Goal: Transaction & Acquisition: Purchase product/service

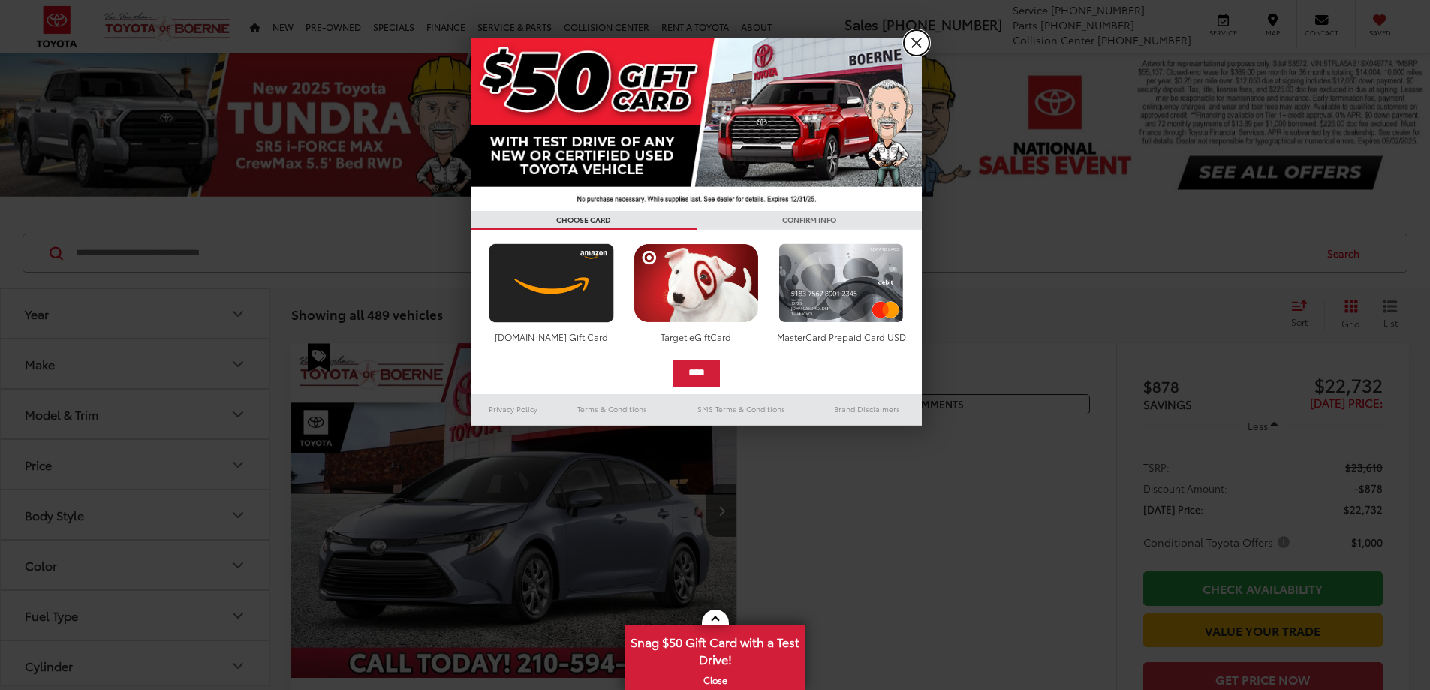
click at [920, 43] on link "X" at bounding box center [917, 43] width 26 height 26
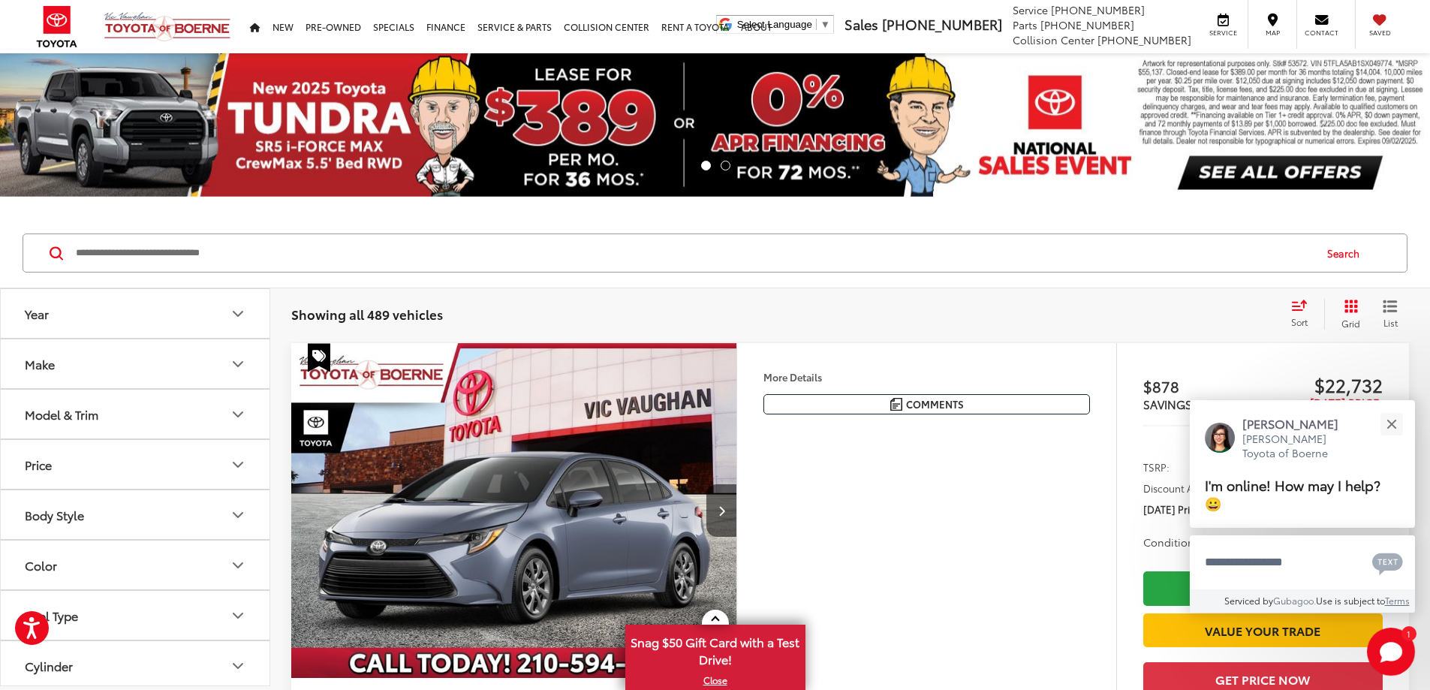
click at [237, 311] on icon "Year" at bounding box center [238, 314] width 18 height 18
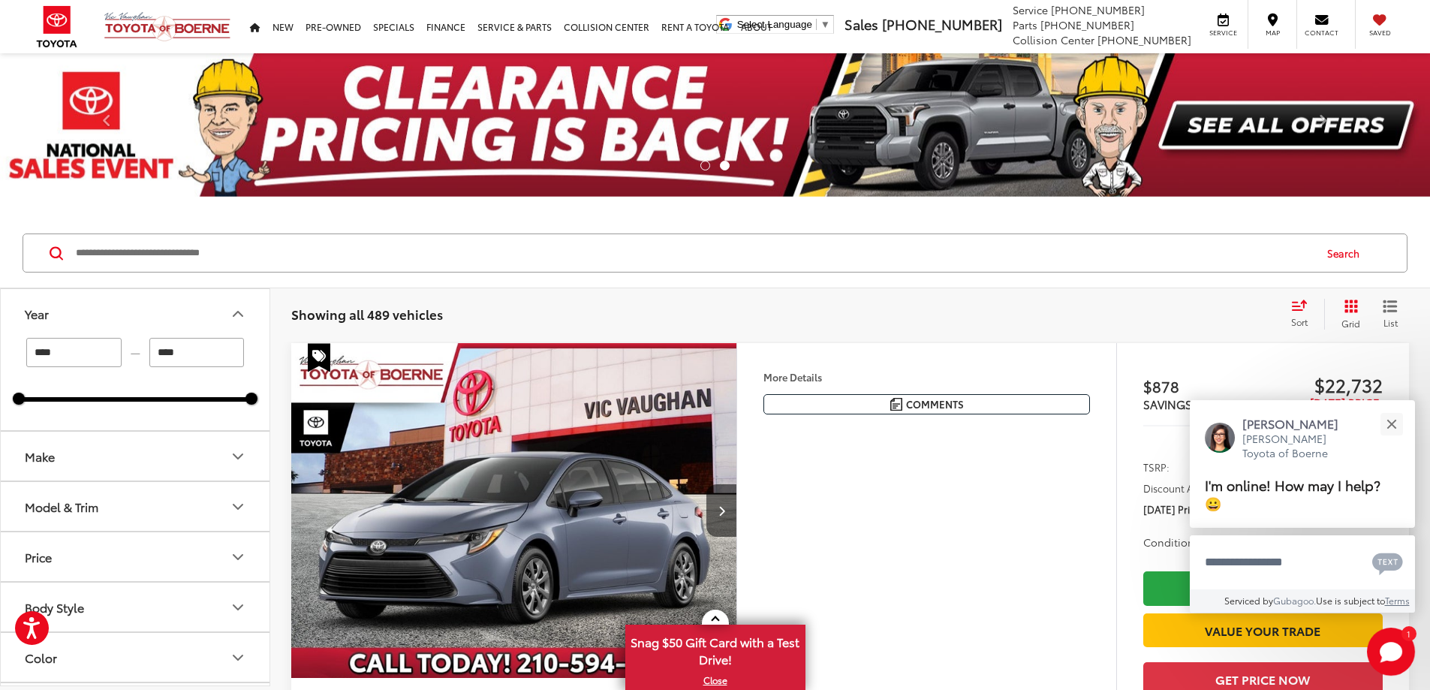
click at [75, 363] on input "****" at bounding box center [73, 352] width 95 height 29
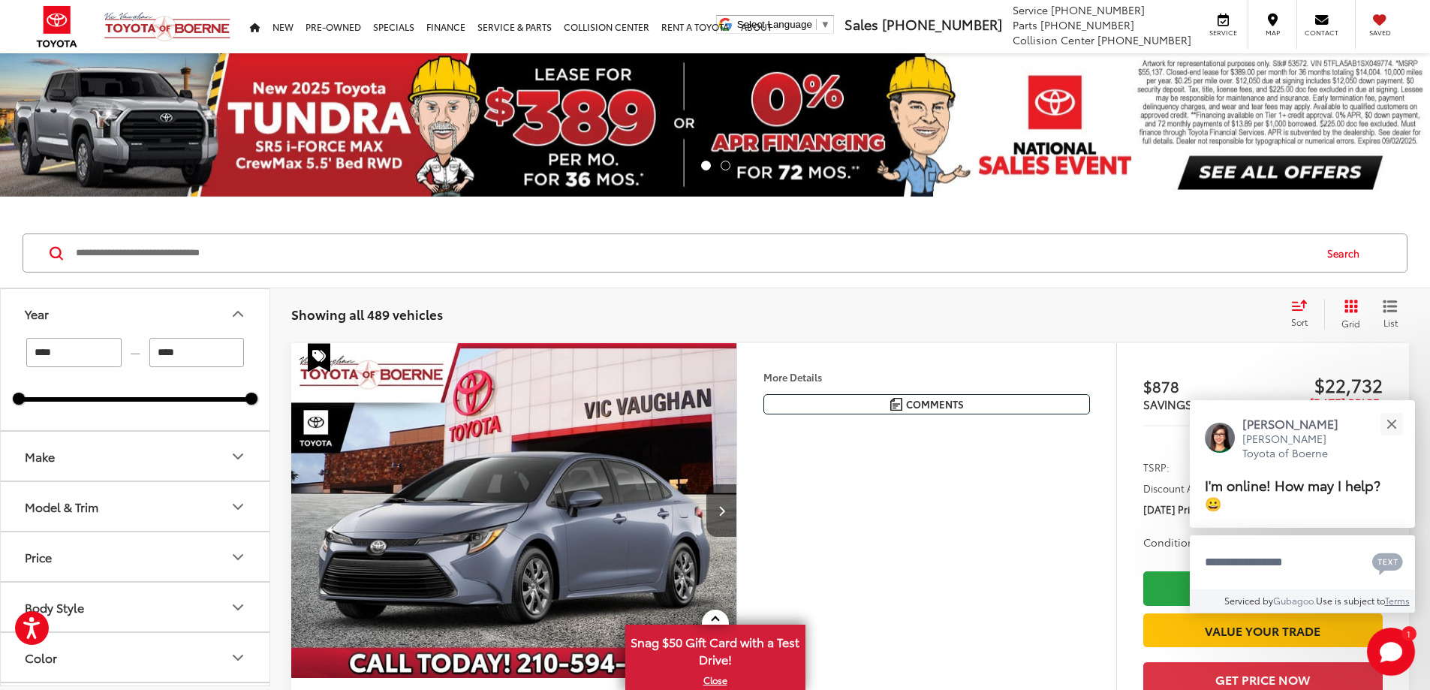
drag, startPoint x: 68, startPoint y: 347, endPoint x: 53, endPoint y: 347, distance: 15.0
click at [53, 347] on input "****" at bounding box center [73, 352] width 95 height 29
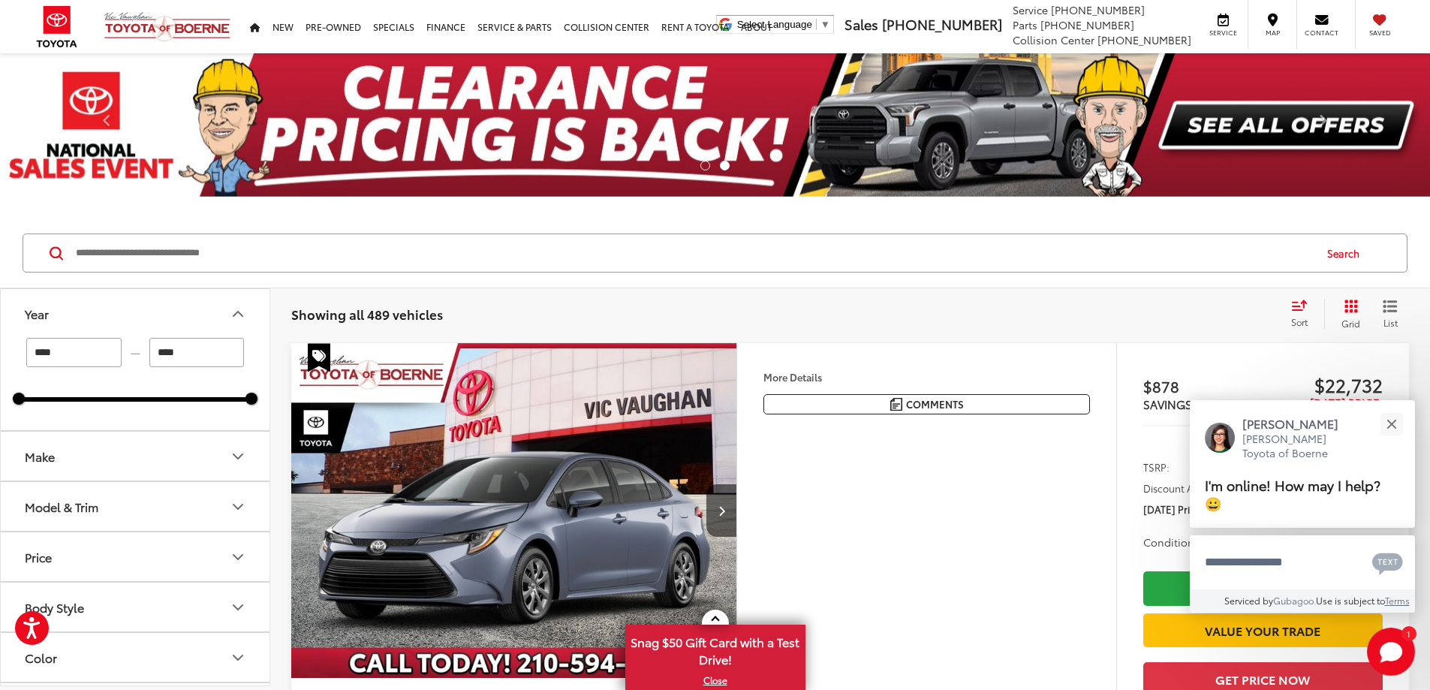
type input "****"
click at [234, 459] on icon "Make" at bounding box center [238, 456] width 18 height 18
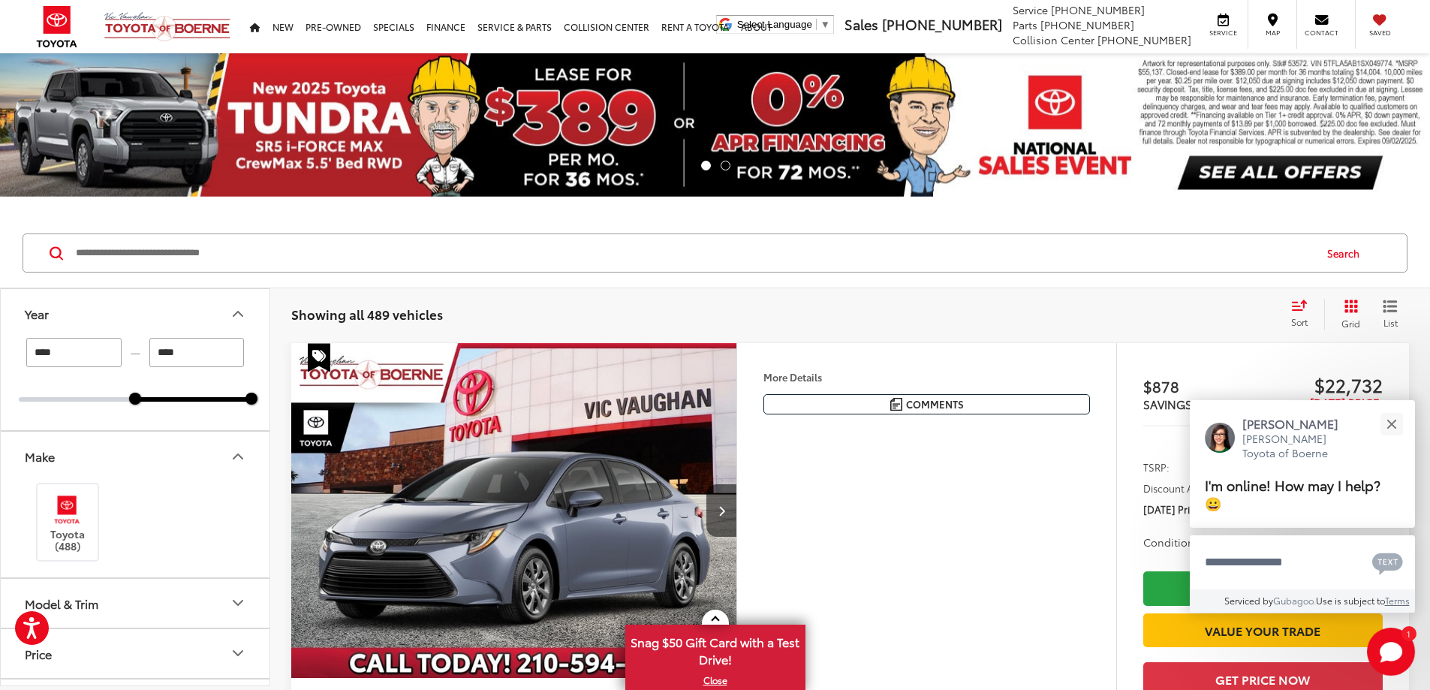
click at [161, 492] on div "Toyota (488)" at bounding box center [135, 521] width 233 height 83
click at [33, 462] on div "Make" at bounding box center [40, 456] width 30 height 14
click at [241, 504] on icon "Model & Trim" at bounding box center [238, 507] width 18 height 18
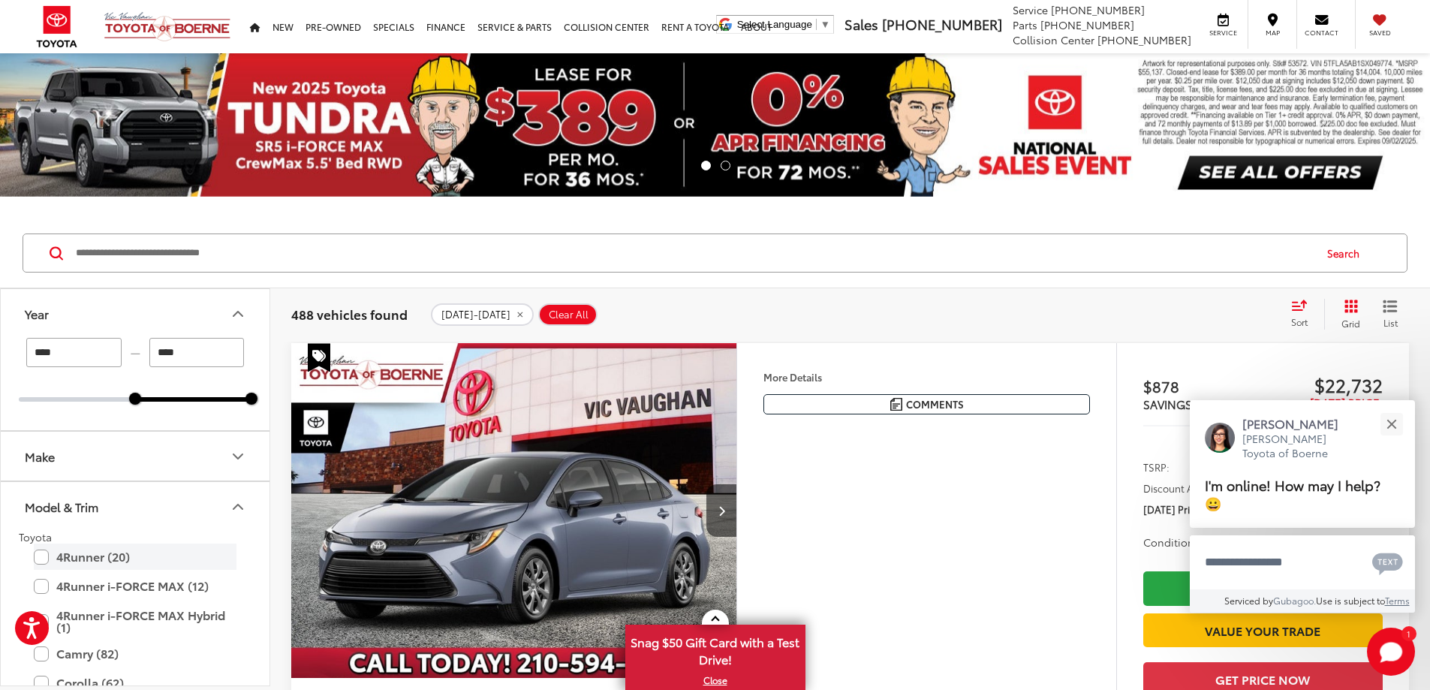
click at [44, 555] on label "4Runner (20)" at bounding box center [135, 556] width 203 height 26
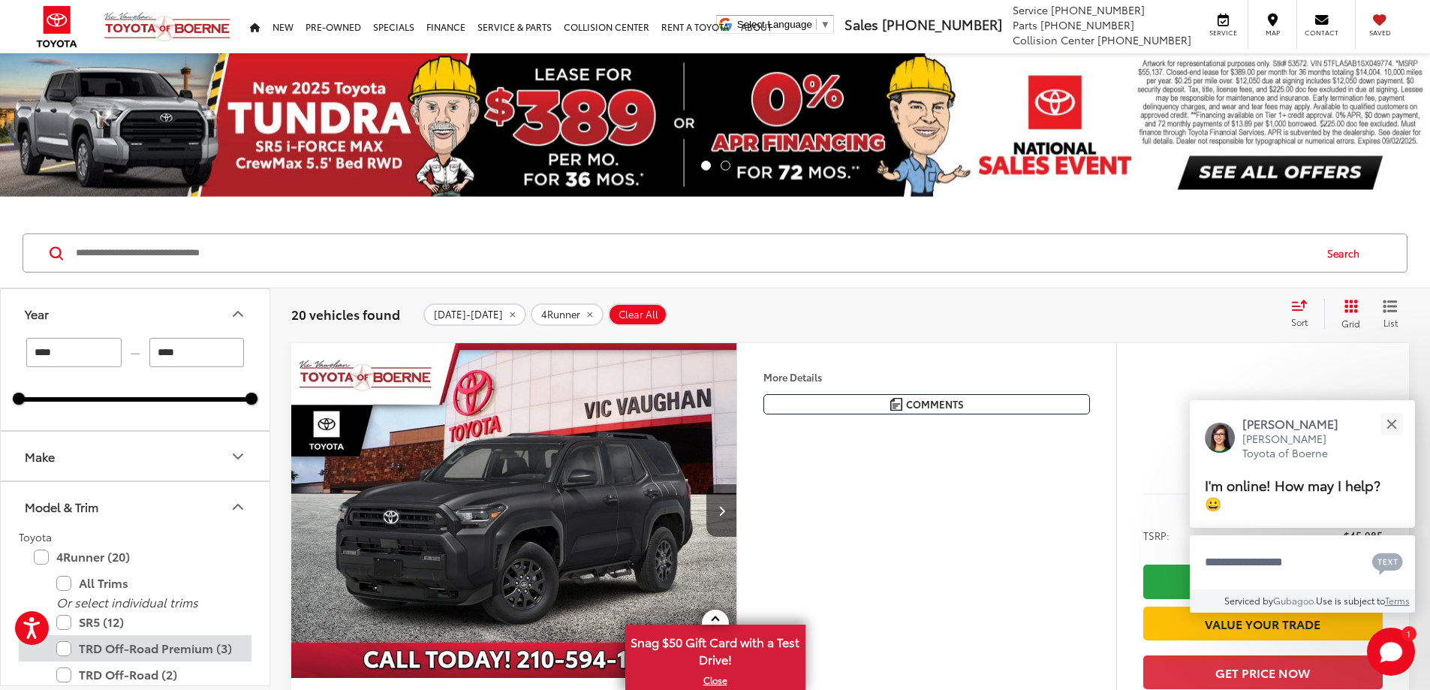
click at [62, 648] on label "TRD Off-Road Premium (3)" at bounding box center [146, 648] width 180 height 26
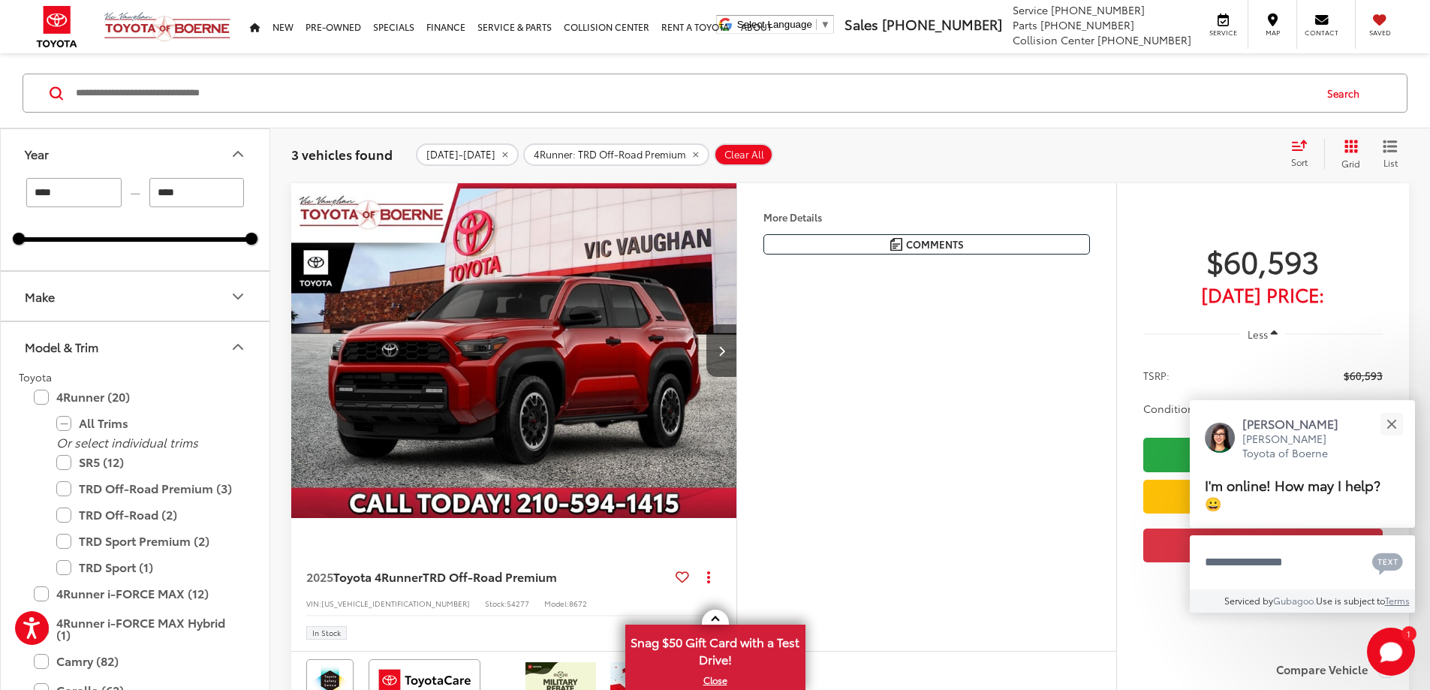
scroll to position [157, 0]
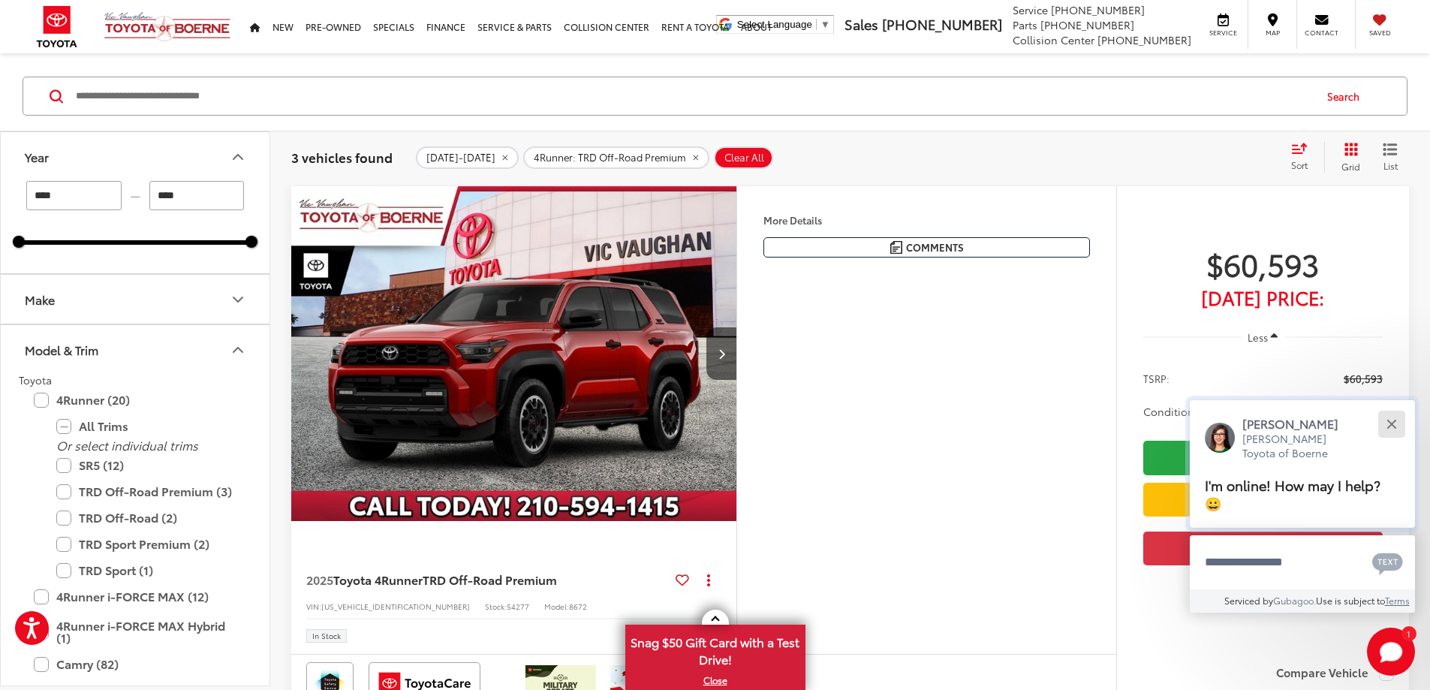
click at [1392, 423] on div "Close" at bounding box center [1391, 424] width 10 height 10
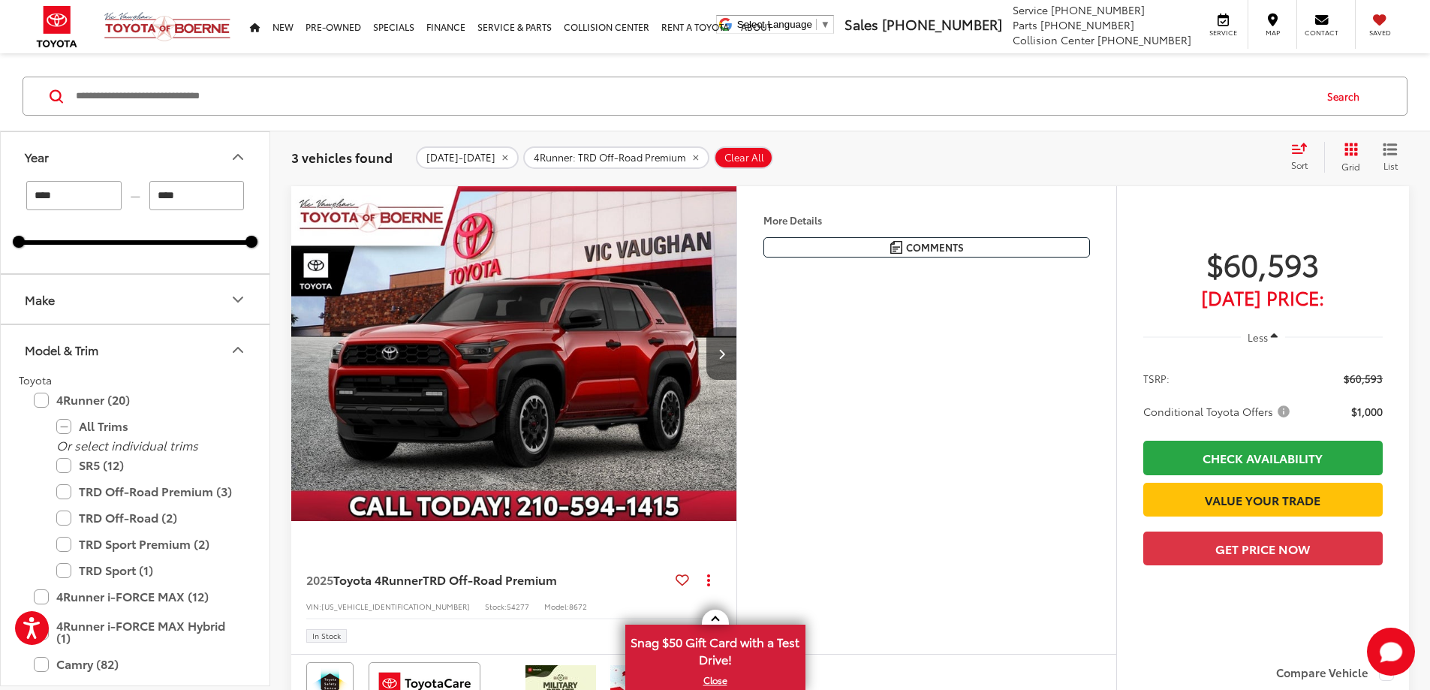
click at [592, 510] on img "2025 Toyota 4Runner TRD Off-Road Premium 0" at bounding box center [513, 354] width 447 height 336
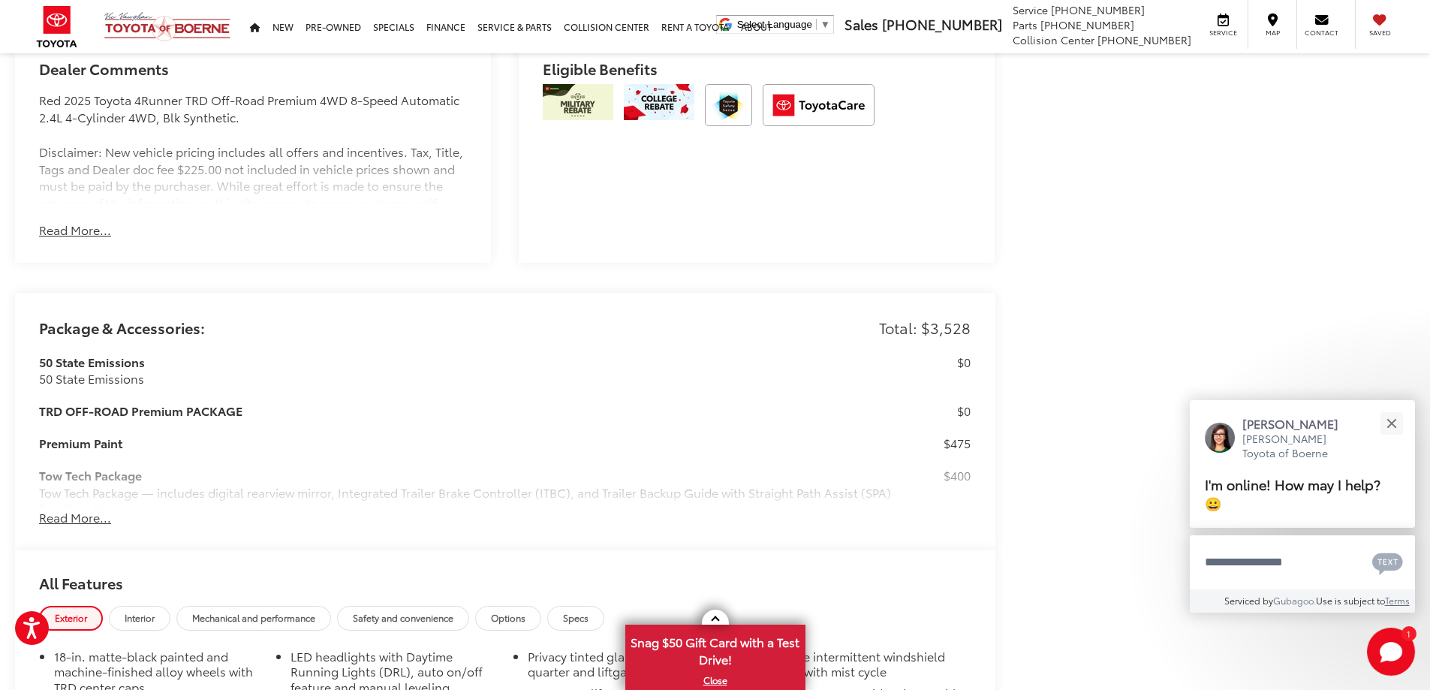
scroll to position [1169, 0]
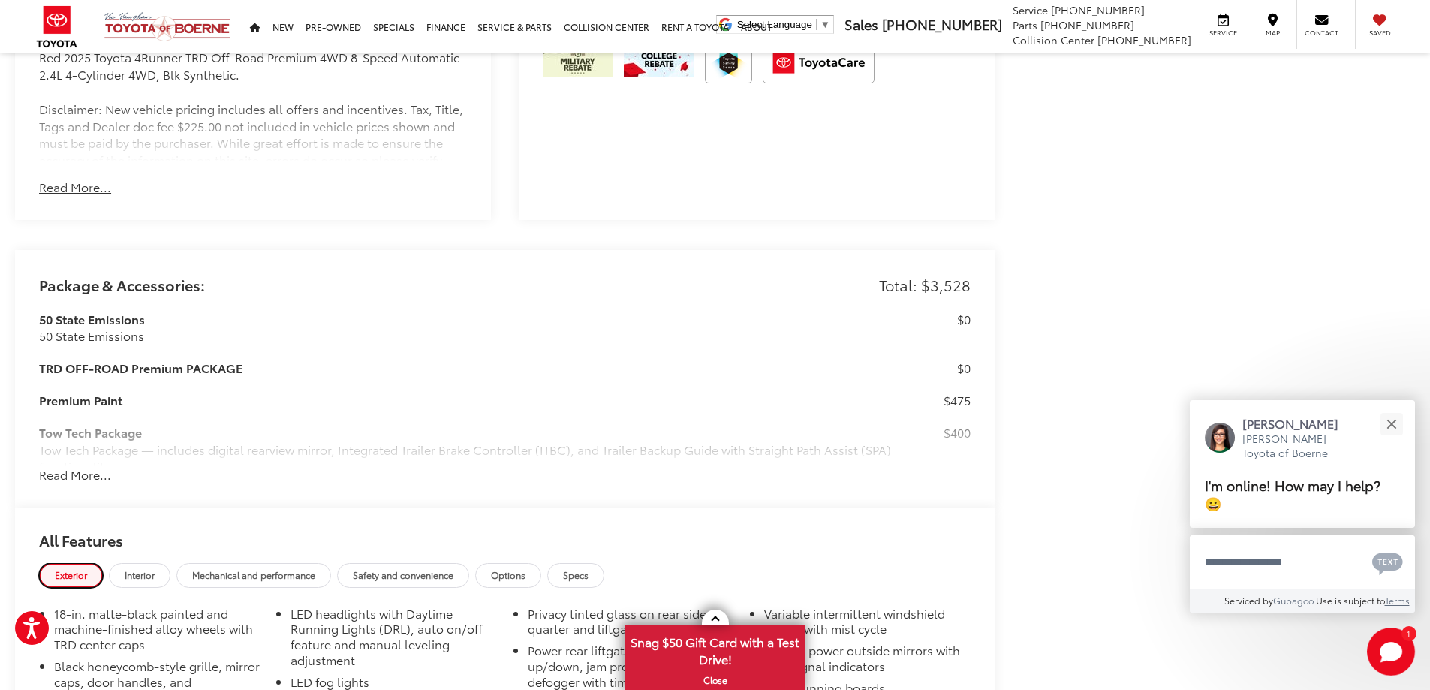
click at [65, 570] on link "Exterior" at bounding box center [71, 575] width 64 height 25
click at [69, 473] on button "Read More..." at bounding box center [75, 474] width 72 height 17
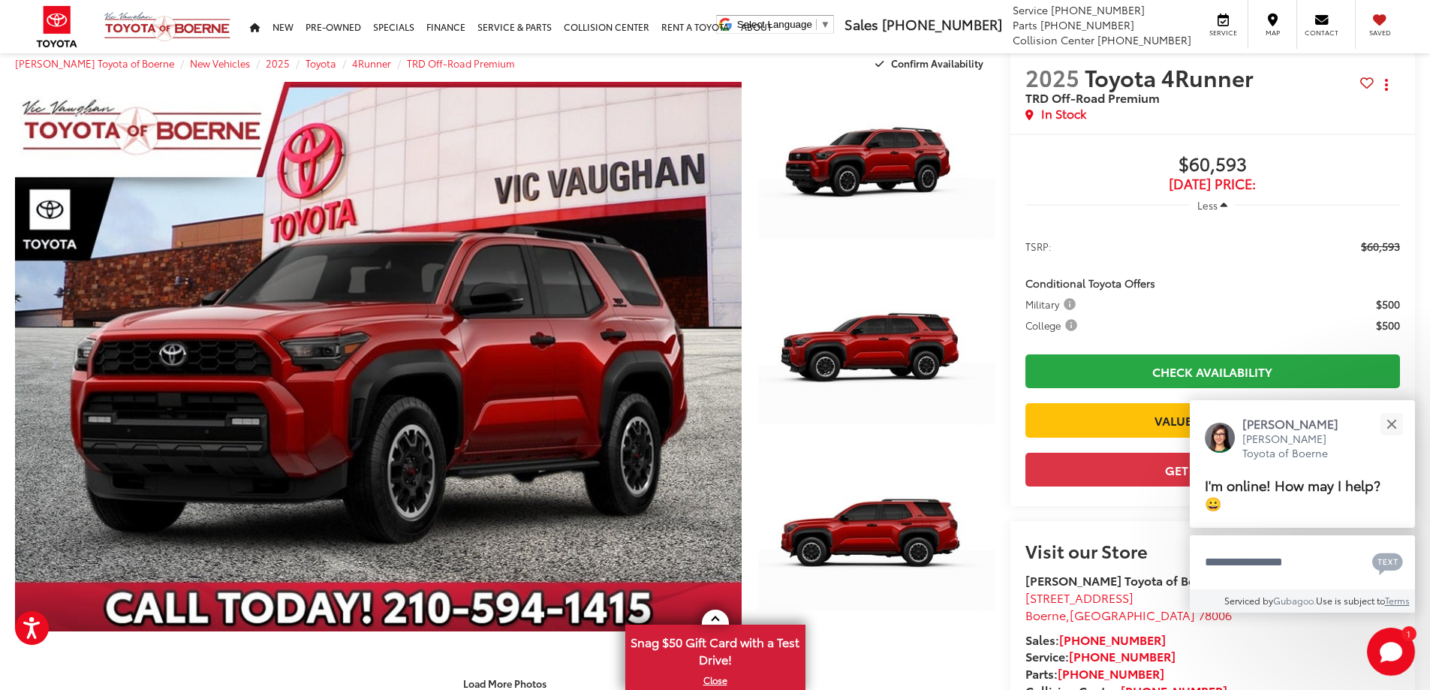
scroll to position [0, 0]
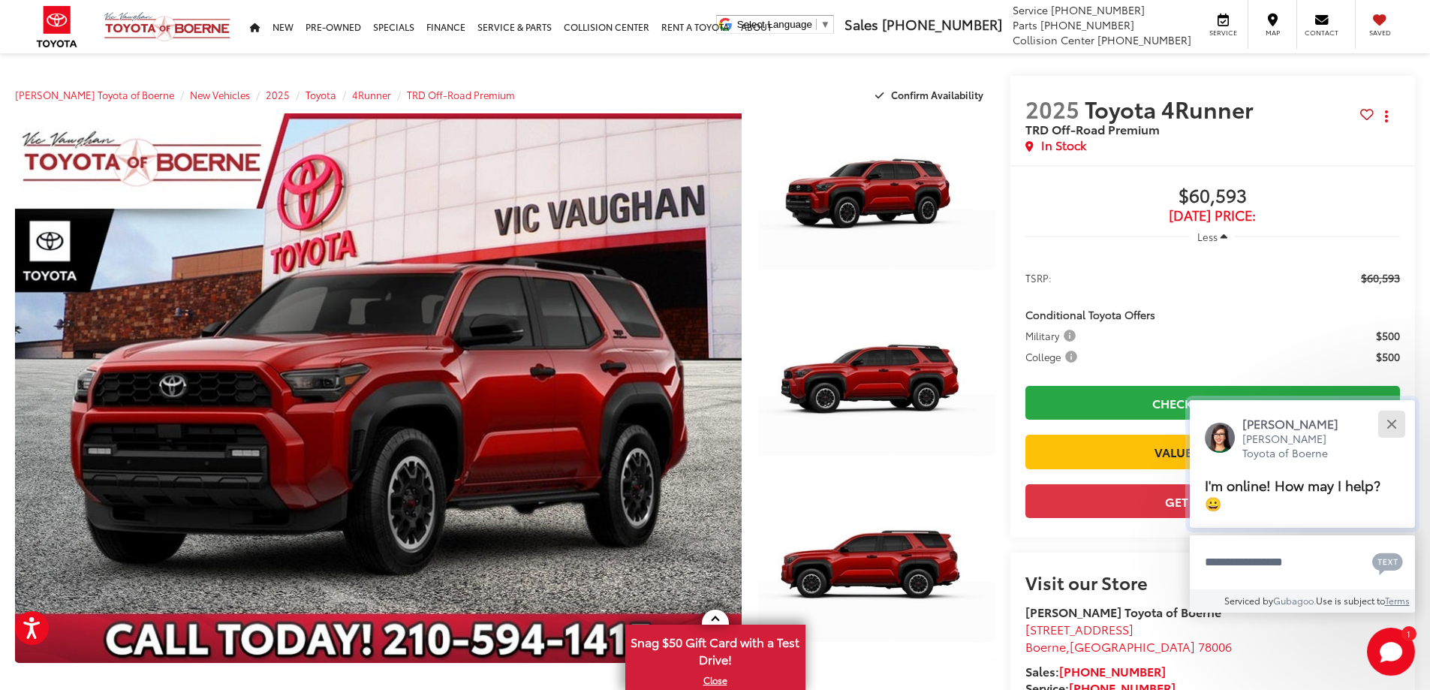
click at [1386, 420] on div "Close" at bounding box center [1391, 424] width 10 height 10
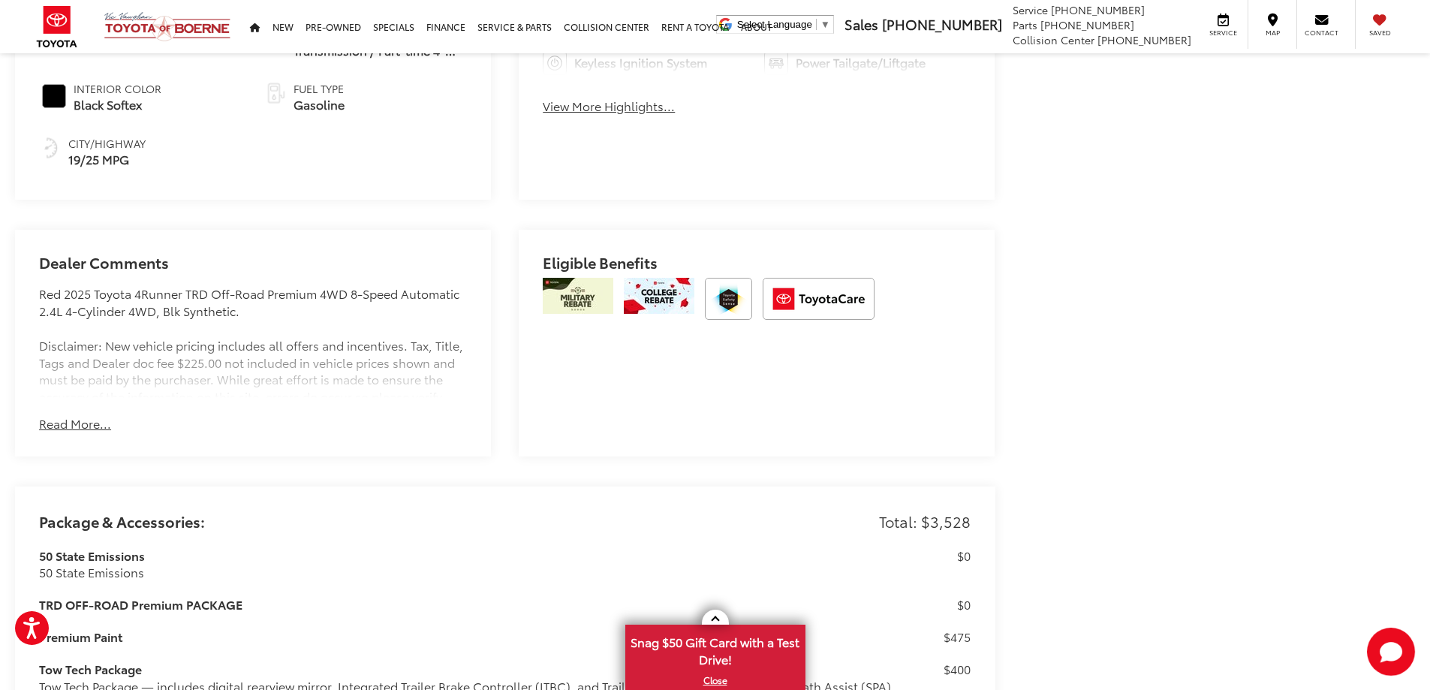
scroll to position [958, 0]
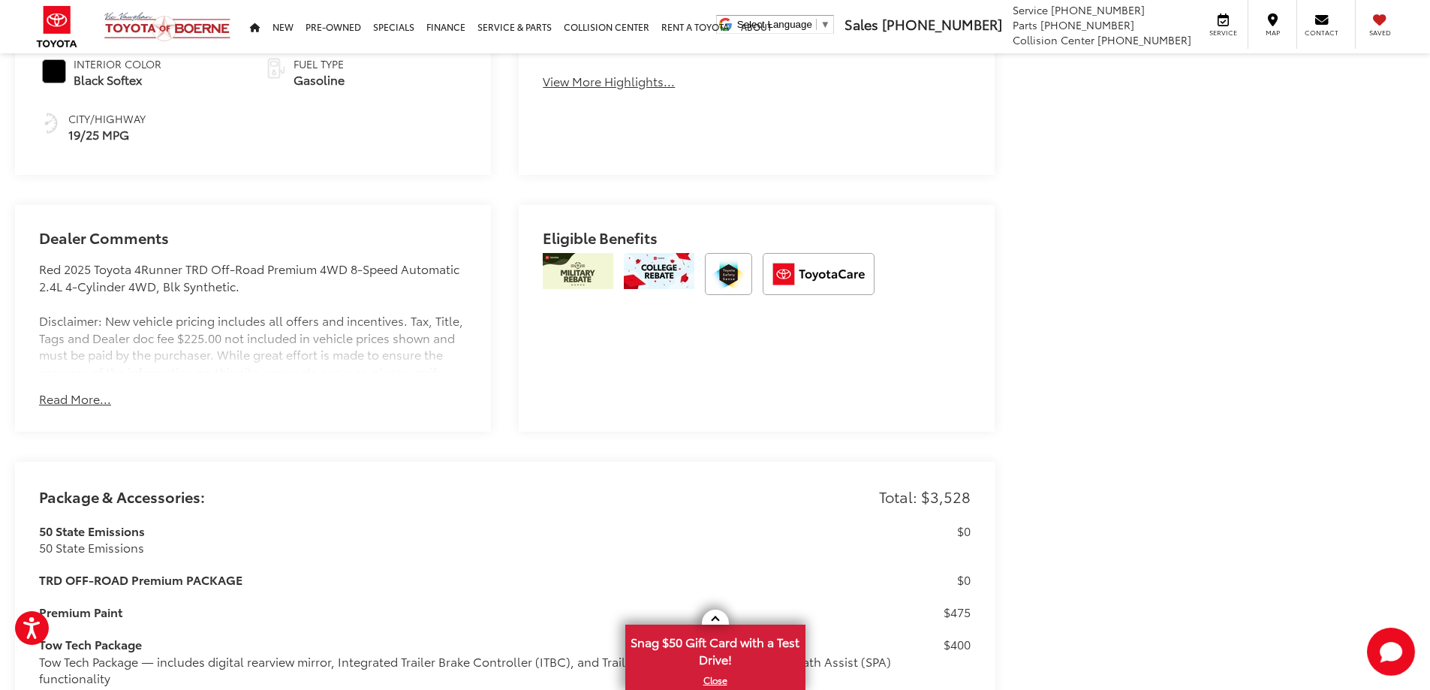
click at [56, 397] on button "Read More..." at bounding box center [75, 398] width 72 height 17
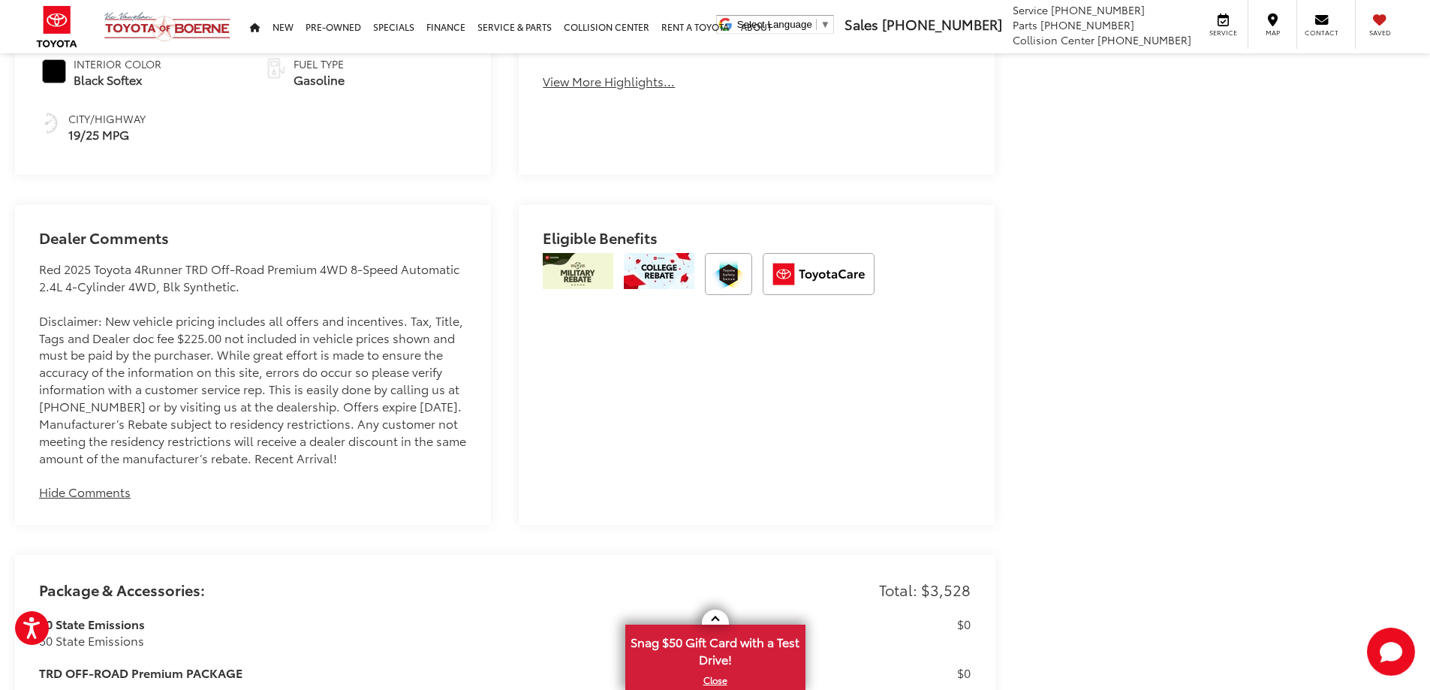
click at [86, 486] on button "Hide Comments" at bounding box center [85, 491] width 92 height 17
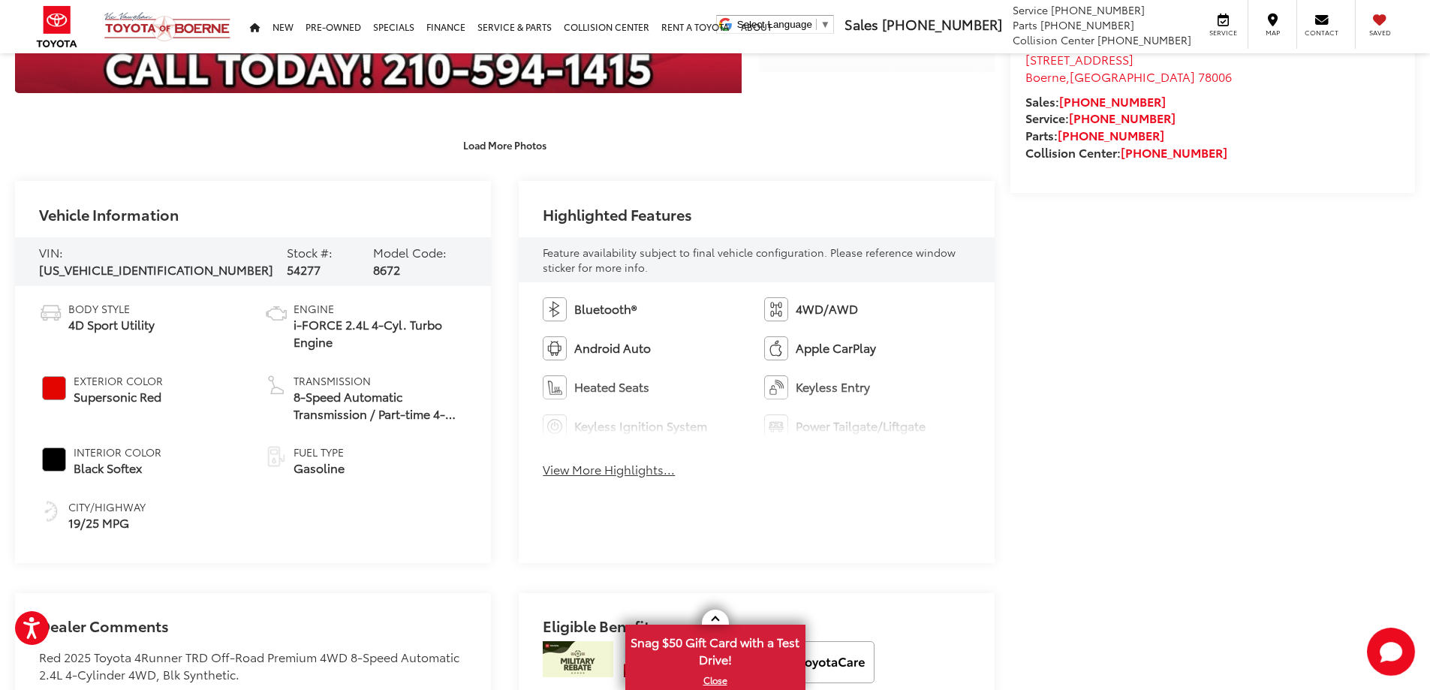
scroll to position [0, 0]
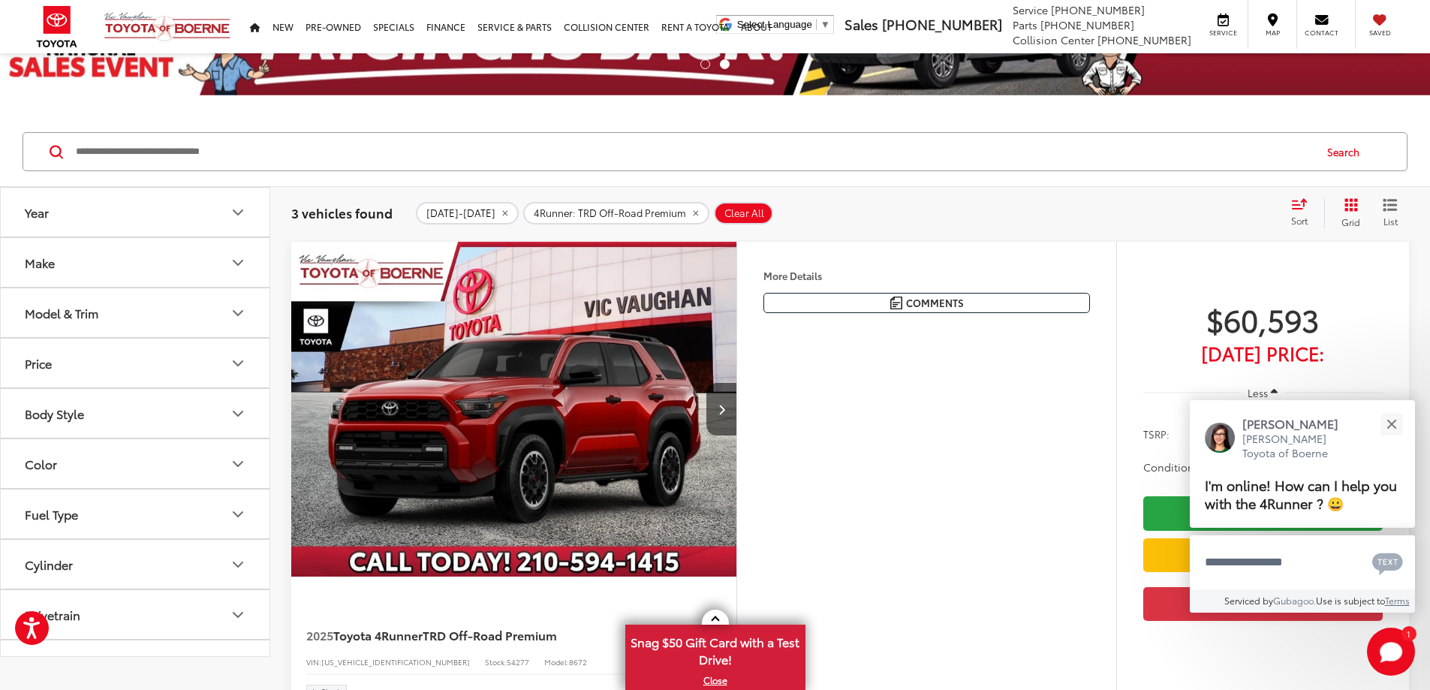
scroll to position [72, 0]
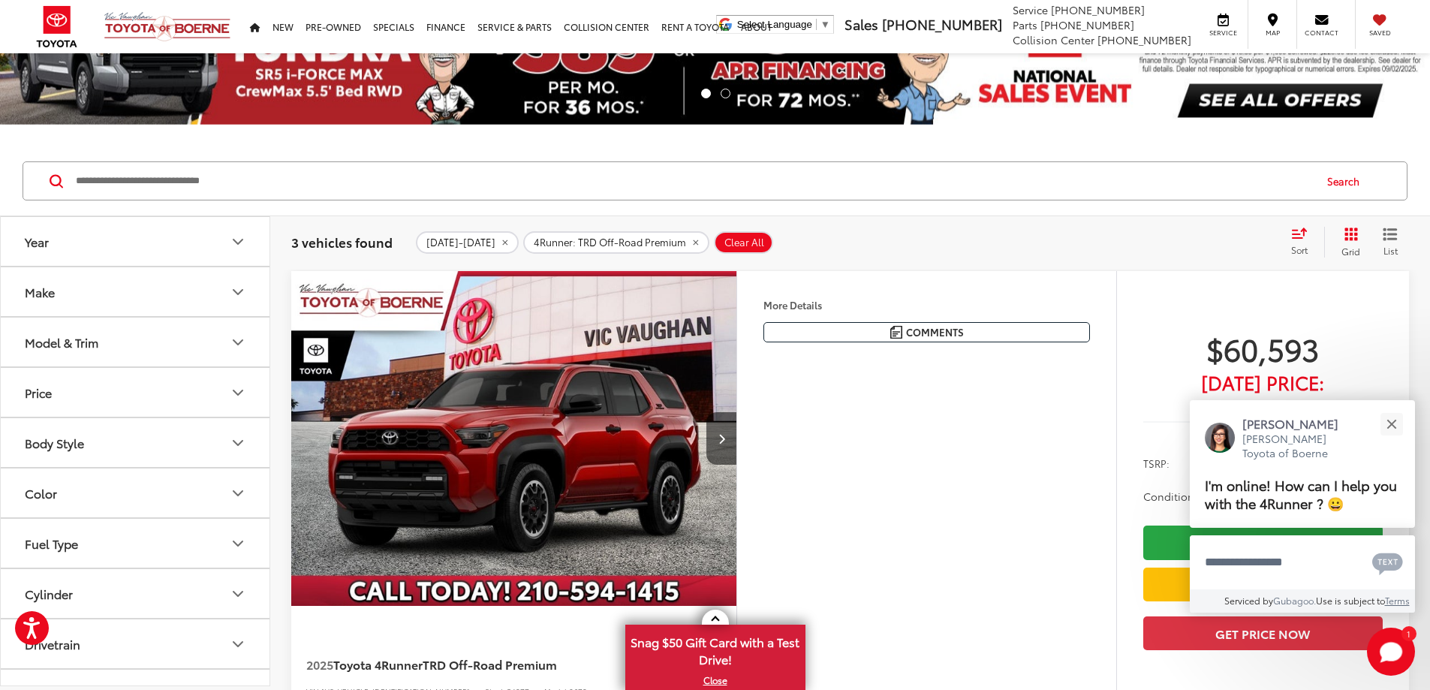
click at [235, 342] on icon "Model & Trim" at bounding box center [237, 342] width 9 height 5
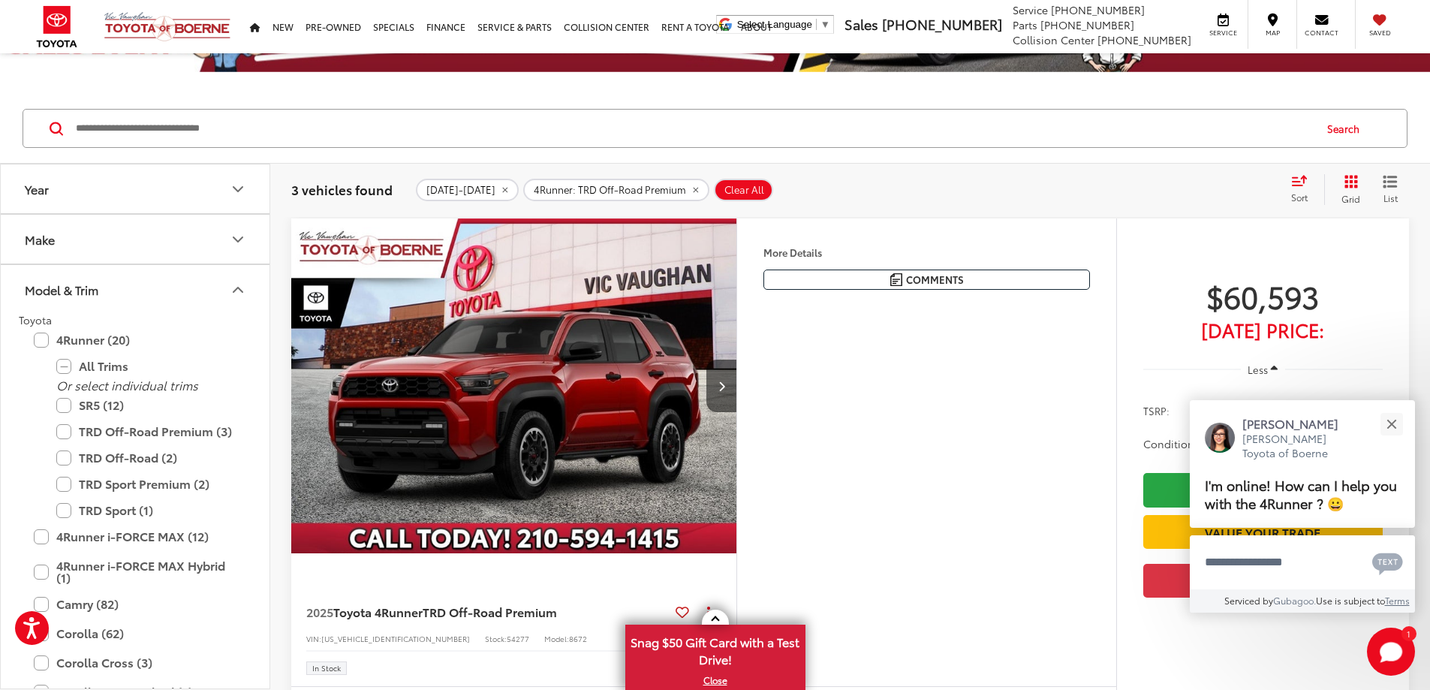
scroll to position [128, 0]
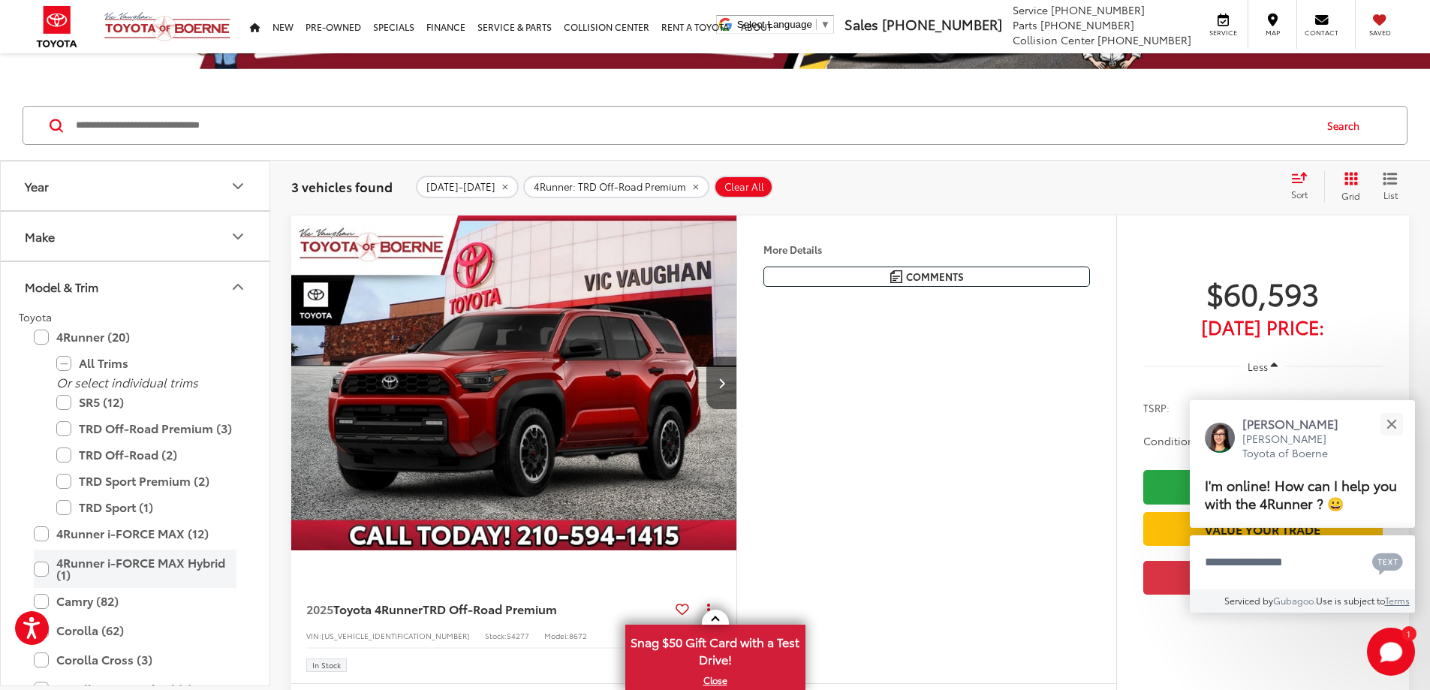
click at [45, 567] on label "4Runner i-FORCE MAX Hybrid (1)" at bounding box center [135, 568] width 203 height 38
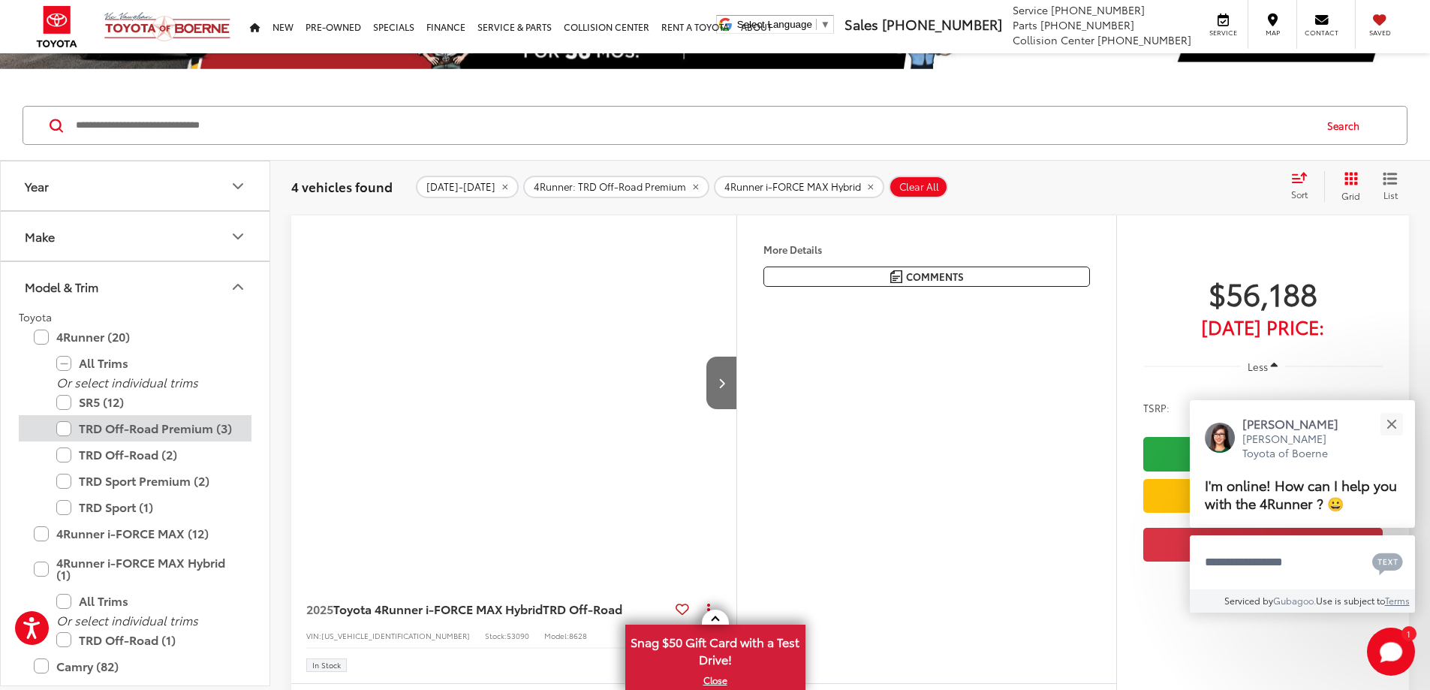
click at [67, 424] on label "TRD Off-Road Premium (3)" at bounding box center [146, 428] width 180 height 26
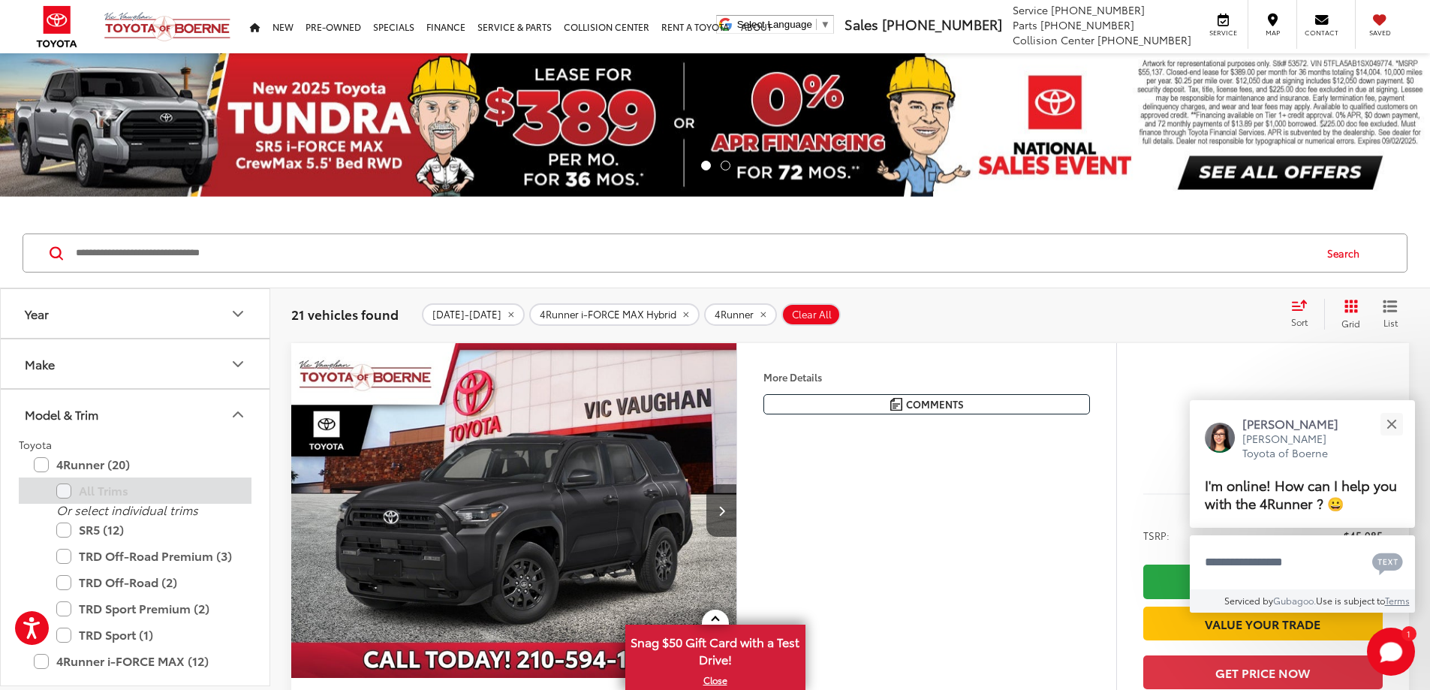
click at [65, 489] on label "All Trims" at bounding box center [146, 490] width 180 height 26
click at [39, 464] on label "4Runner (20)" at bounding box center [135, 464] width 203 height 26
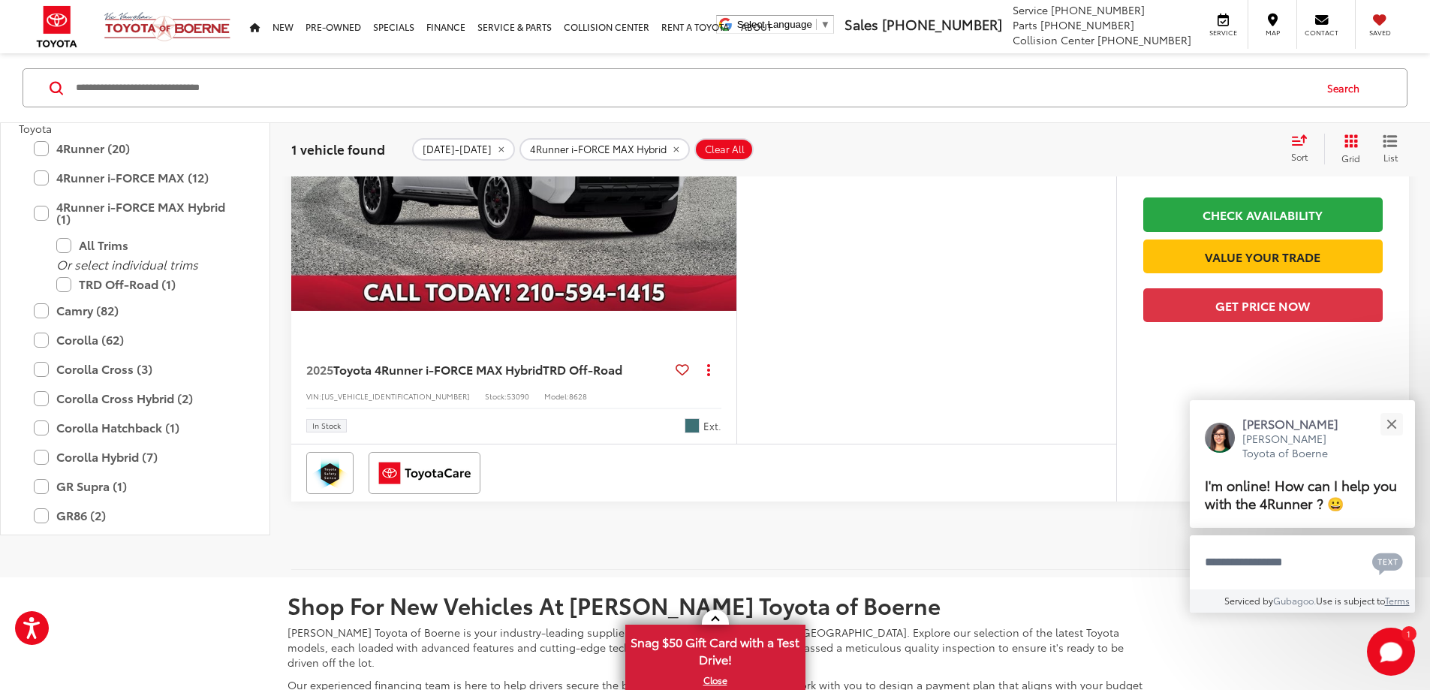
scroll to position [369, 0]
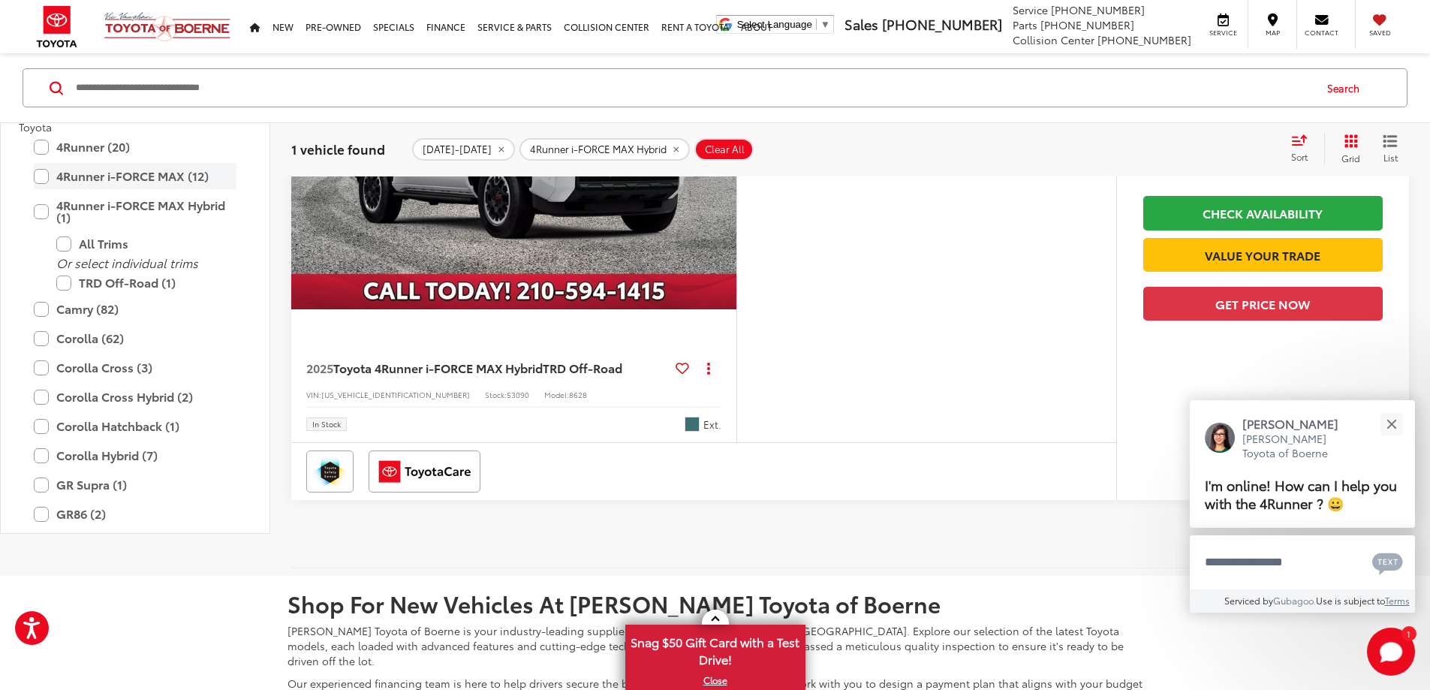
click at [43, 189] on label "4Runner i-FORCE MAX (12)" at bounding box center [135, 176] width 203 height 26
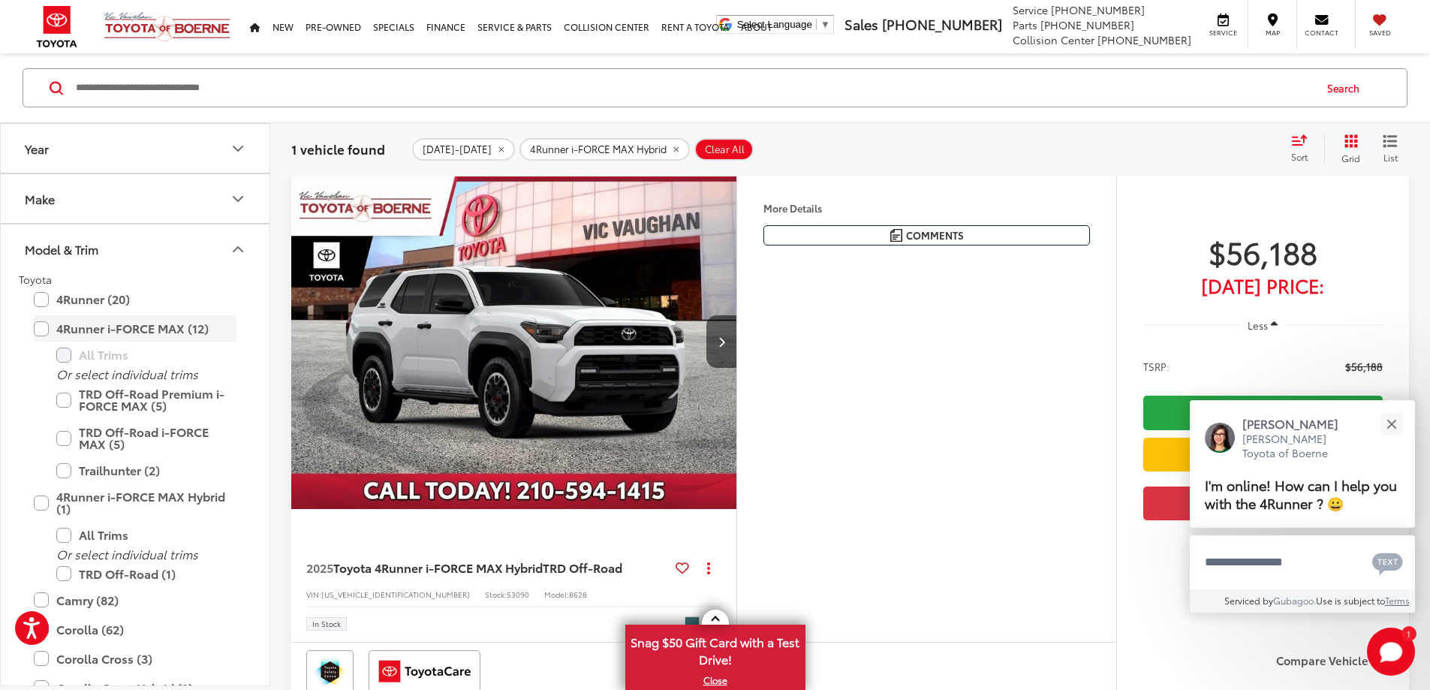
scroll to position [166, 0]
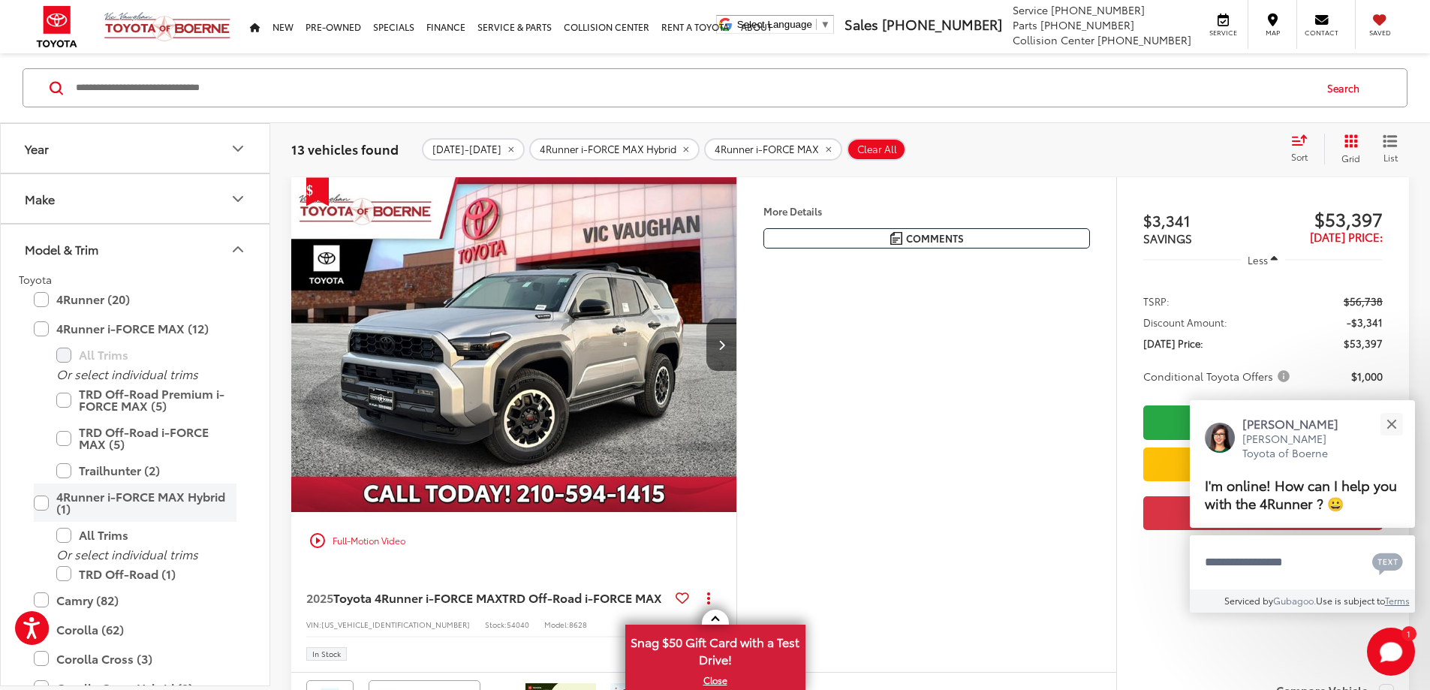
click at [40, 501] on label "4Runner i-FORCE MAX Hybrid (1)" at bounding box center [135, 502] width 203 height 38
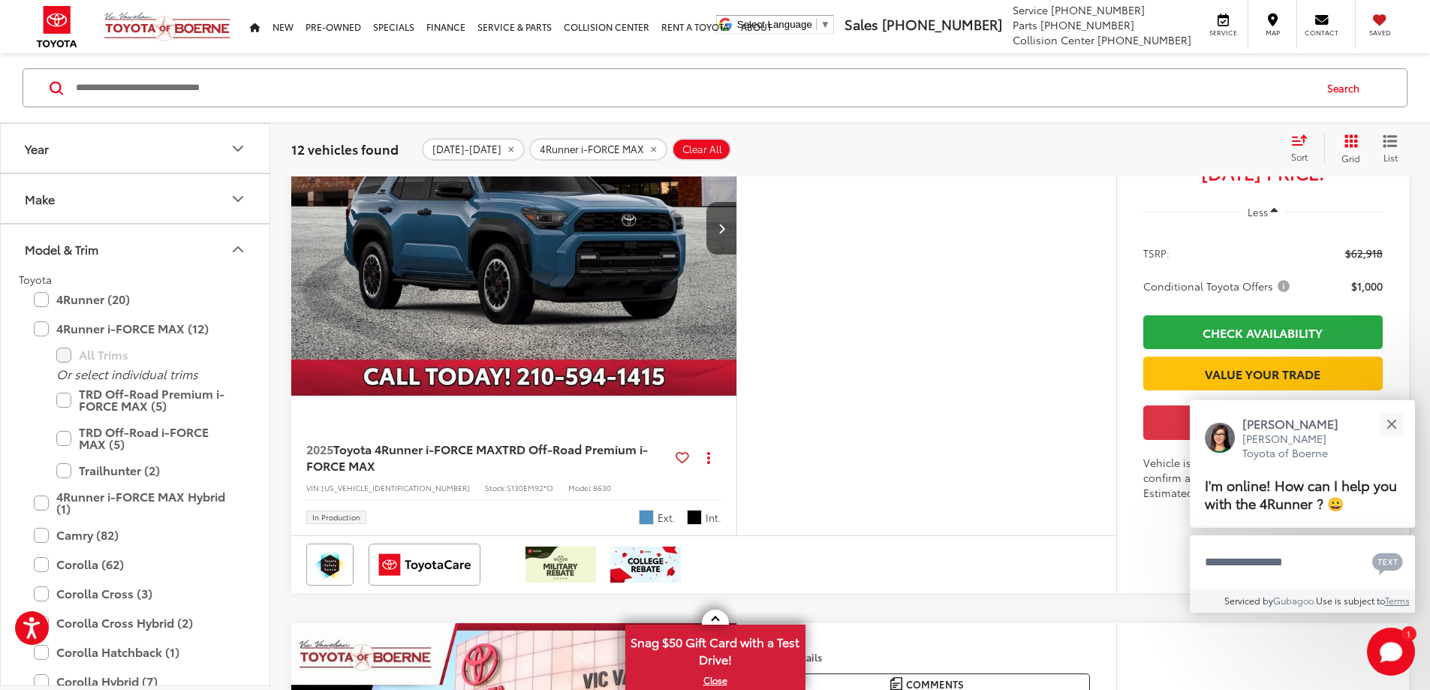
scroll to position [6111, 0]
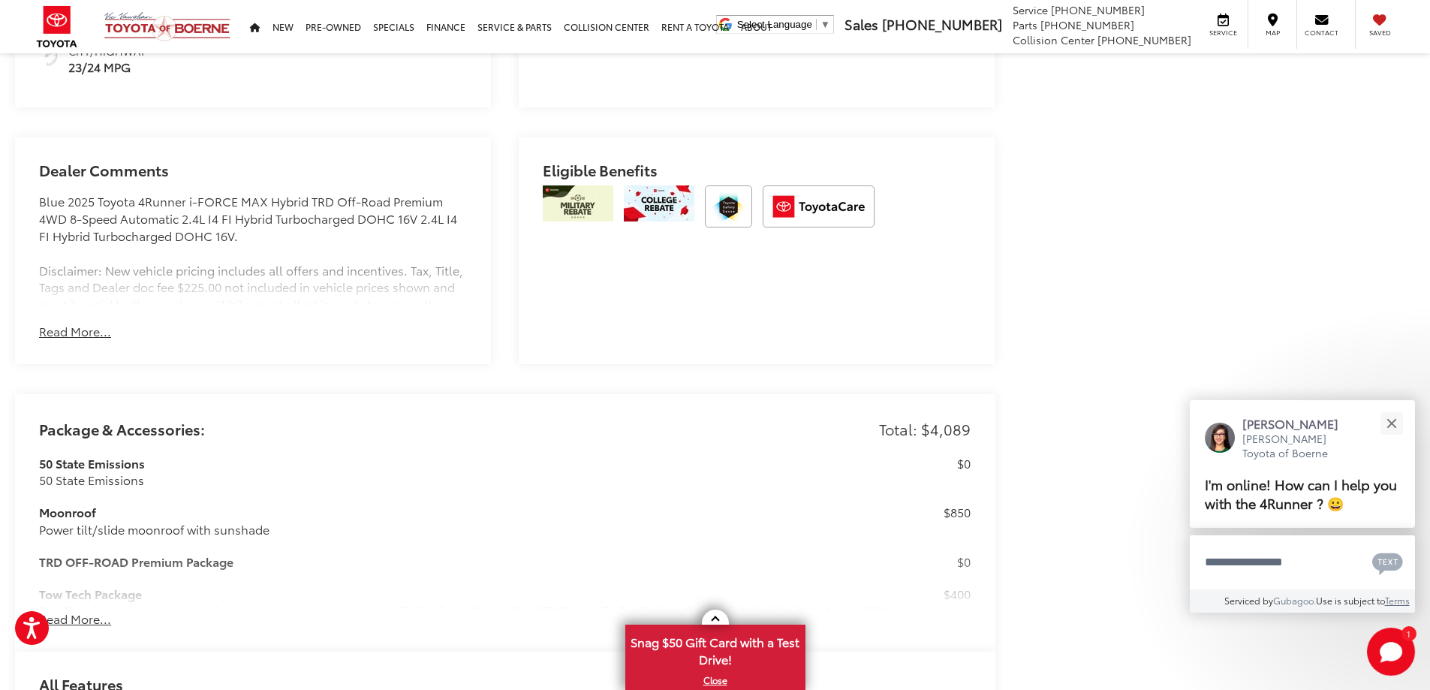
scroll to position [1054, 0]
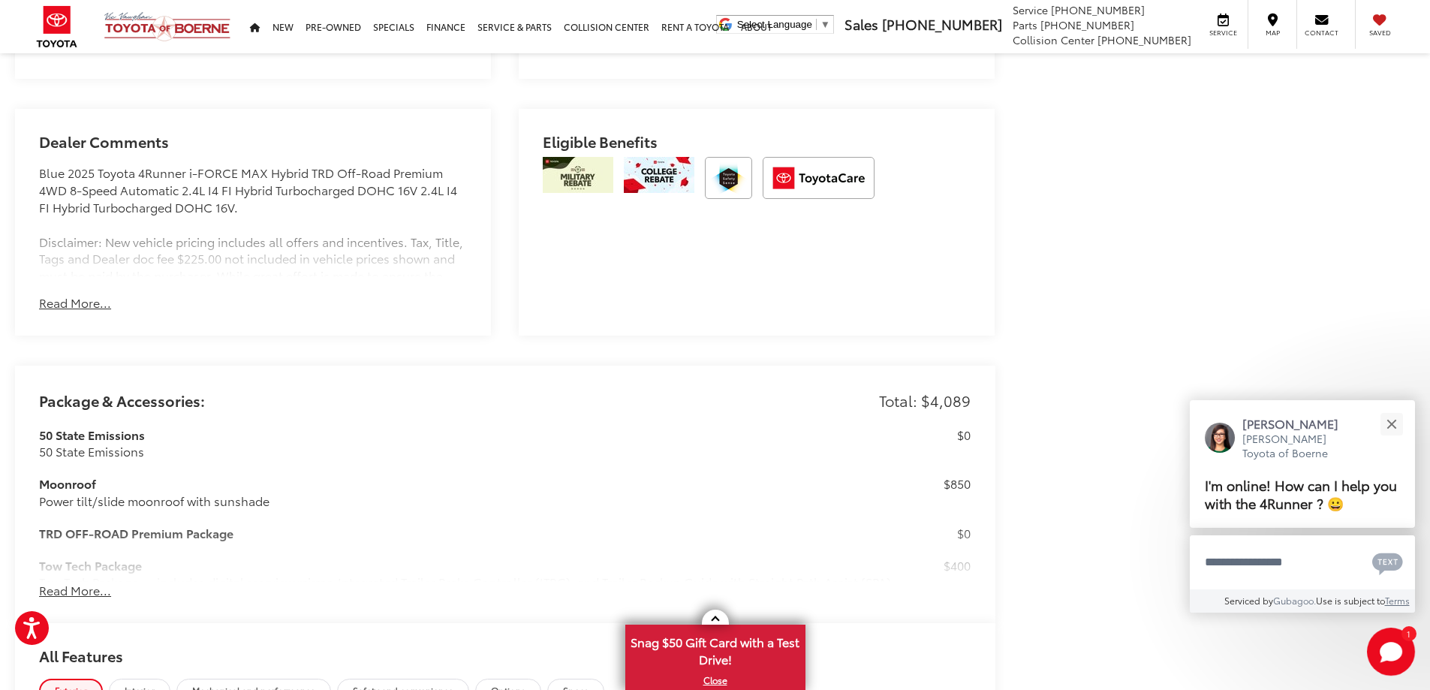
click at [62, 588] on button "Read More..." at bounding box center [75, 590] width 72 height 17
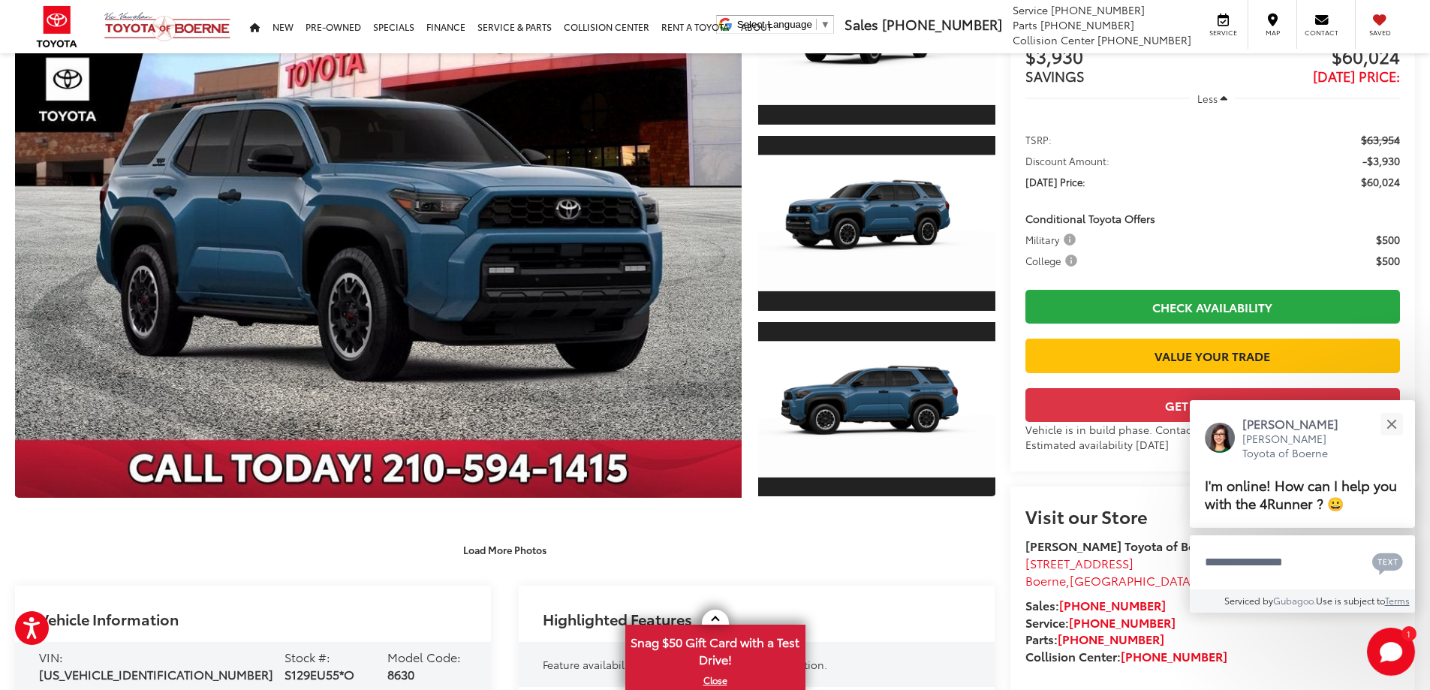
scroll to position [0, 0]
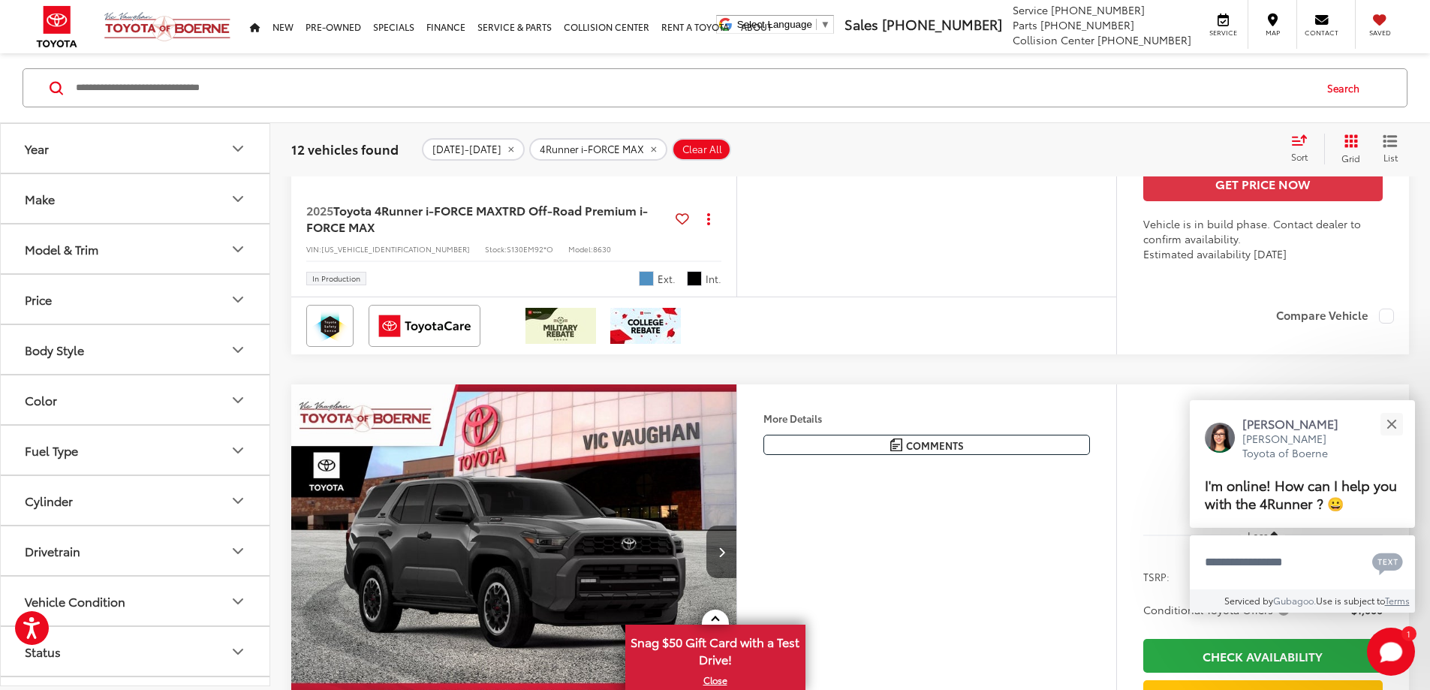
scroll to position [3536, 0]
